Goal: Task Accomplishment & Management: Manage account settings

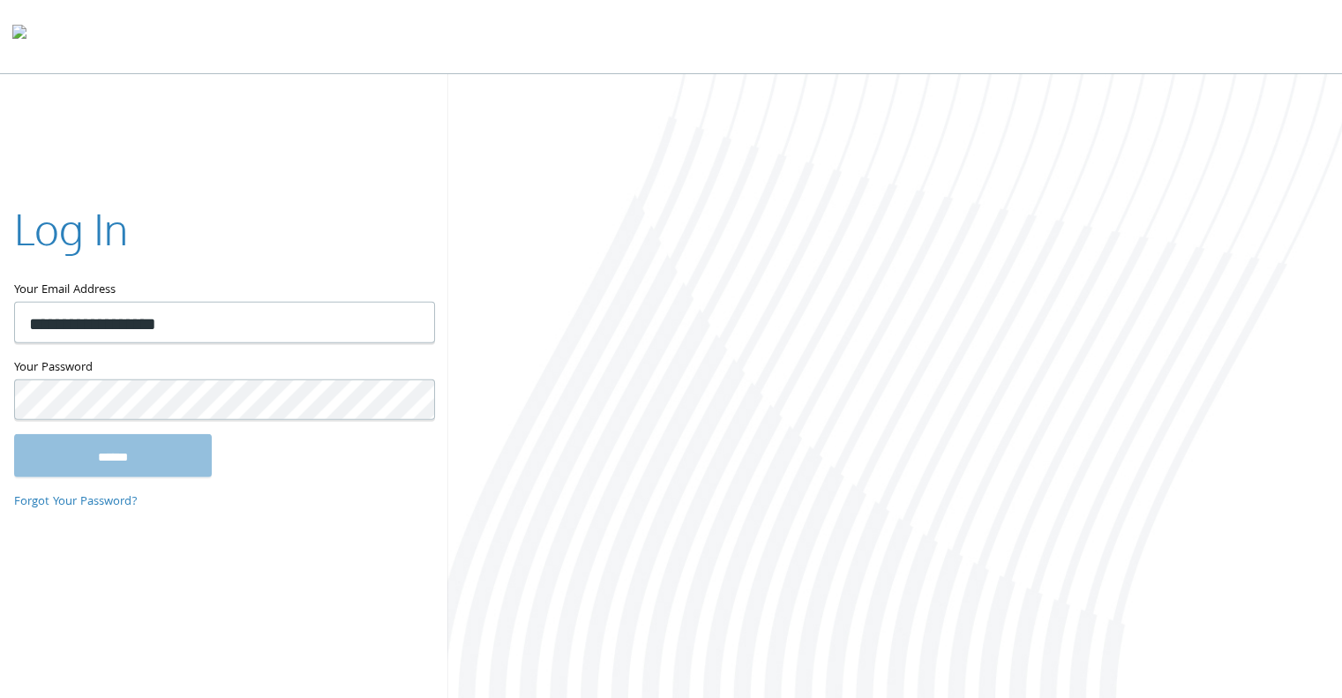
type input "**********"
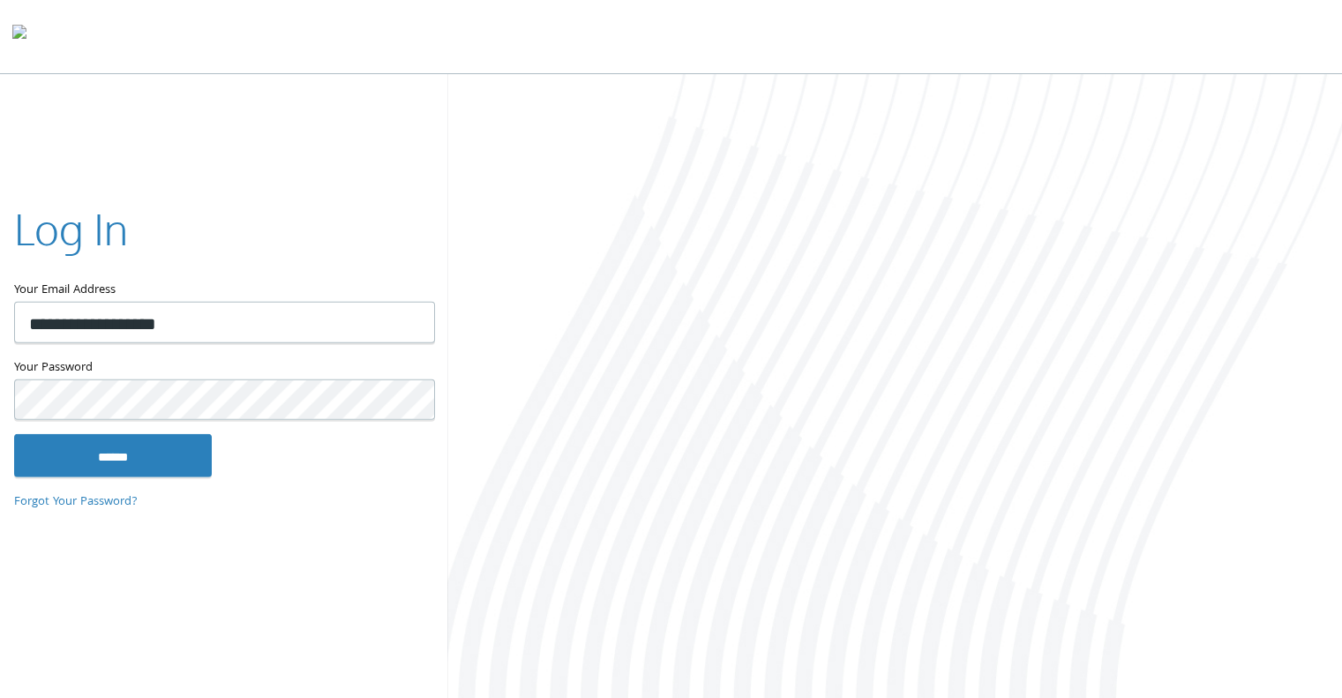
click at [14, 434] on input "******" at bounding box center [113, 455] width 198 height 42
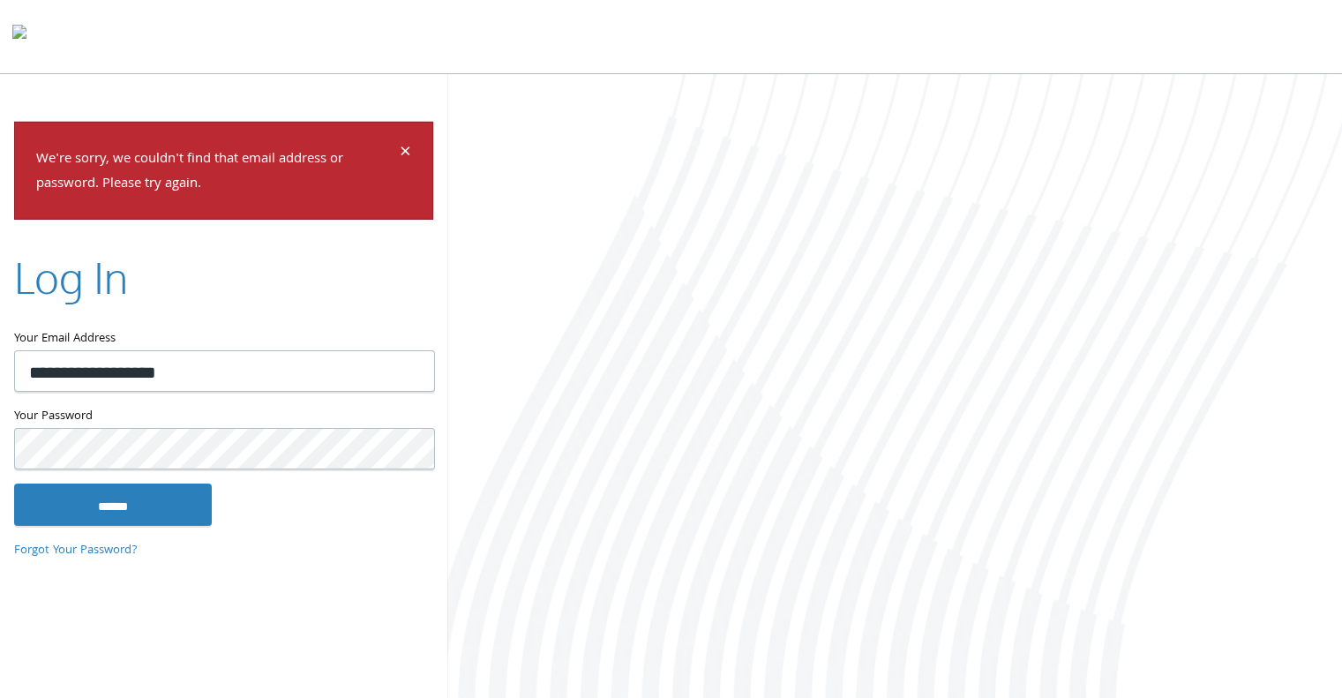
click at [14, 483] on input "******" at bounding box center [113, 504] width 198 height 42
